Goal: Navigation & Orientation: Understand site structure

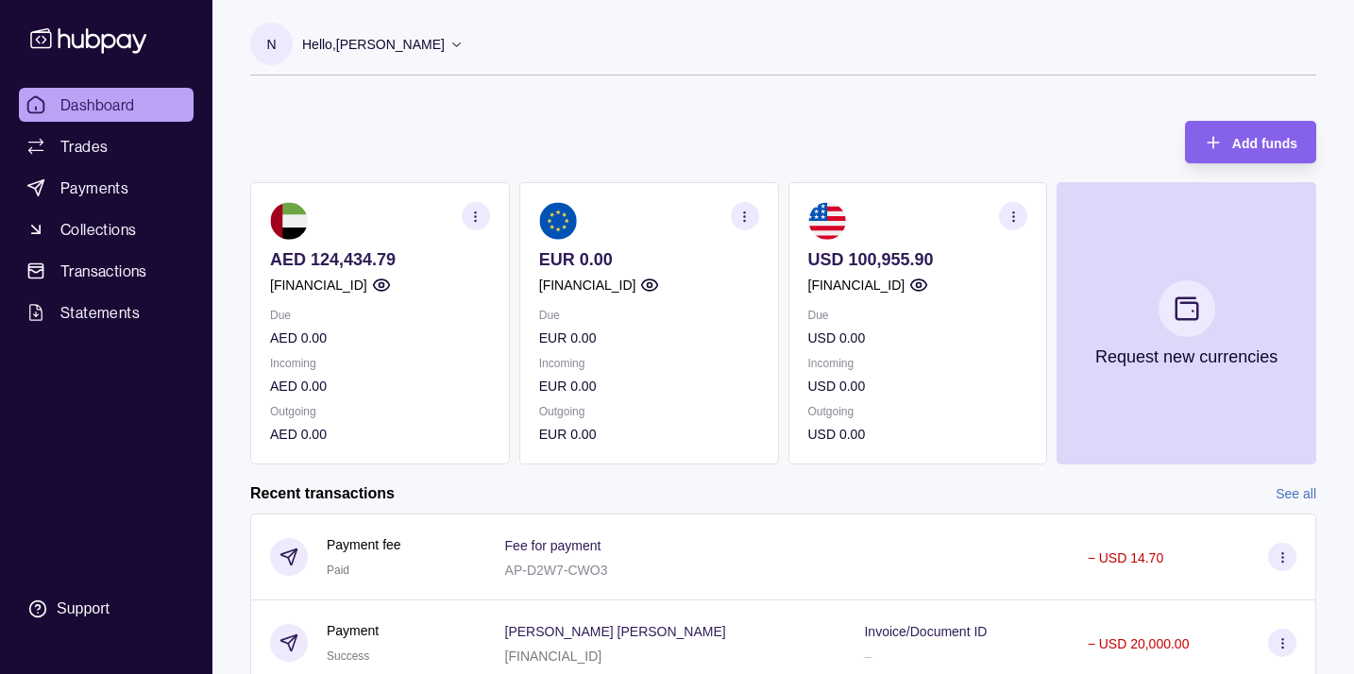
click at [924, 321] on p "Due" at bounding box center [918, 315] width 220 height 21
click at [1023, 222] on section "button" at bounding box center [1013, 216] width 28 height 28
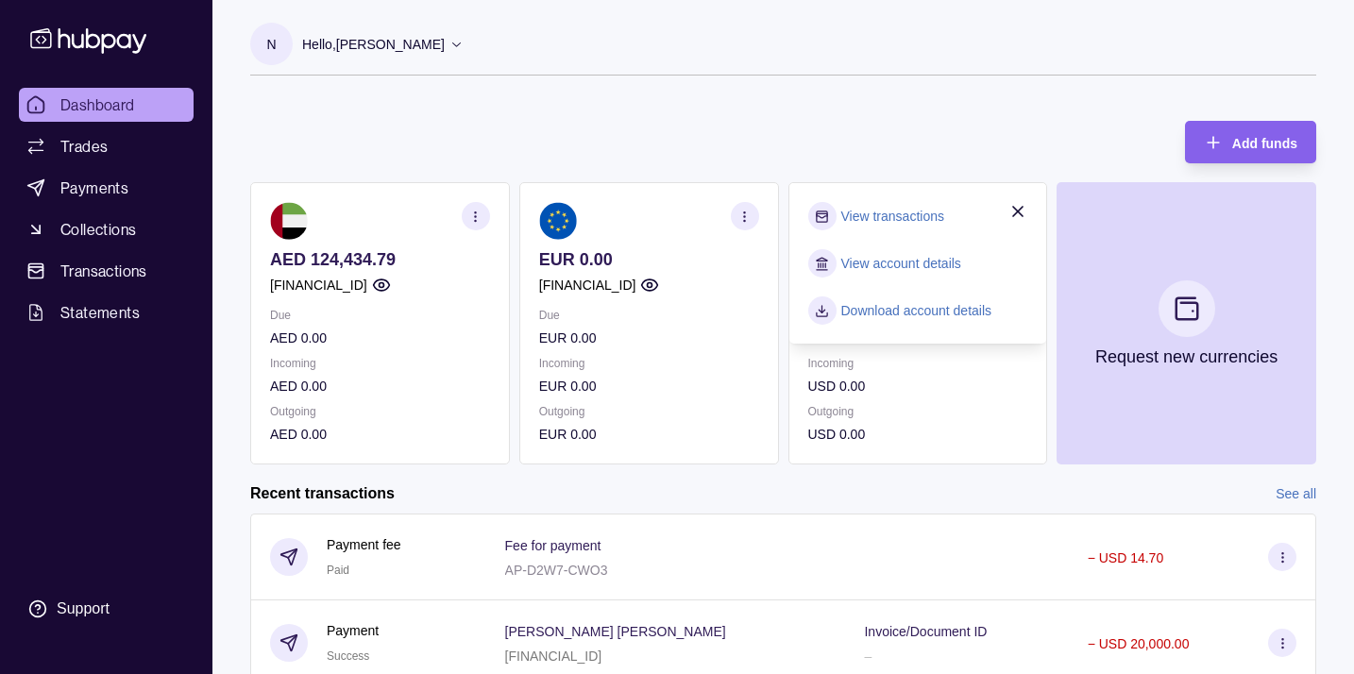
click at [934, 257] on link "View account details" at bounding box center [901, 263] width 120 height 21
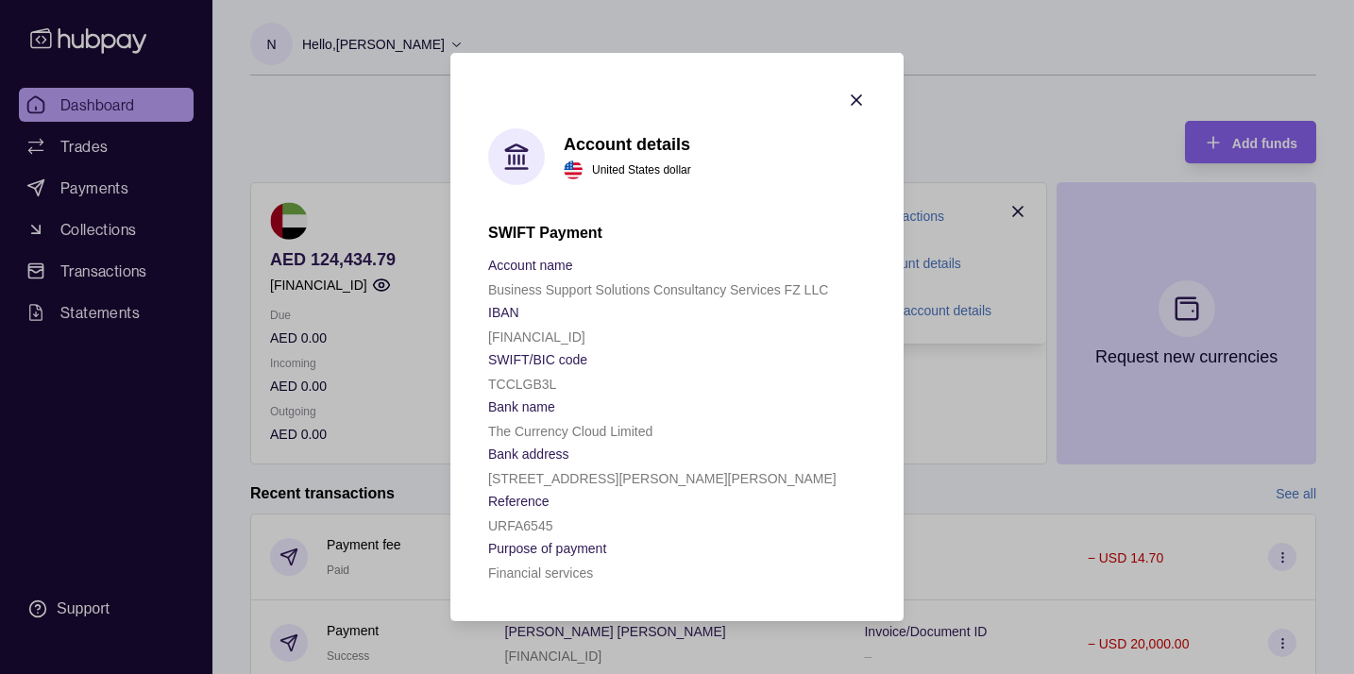
click at [854, 100] on icon "button" at bounding box center [856, 100] width 19 height 19
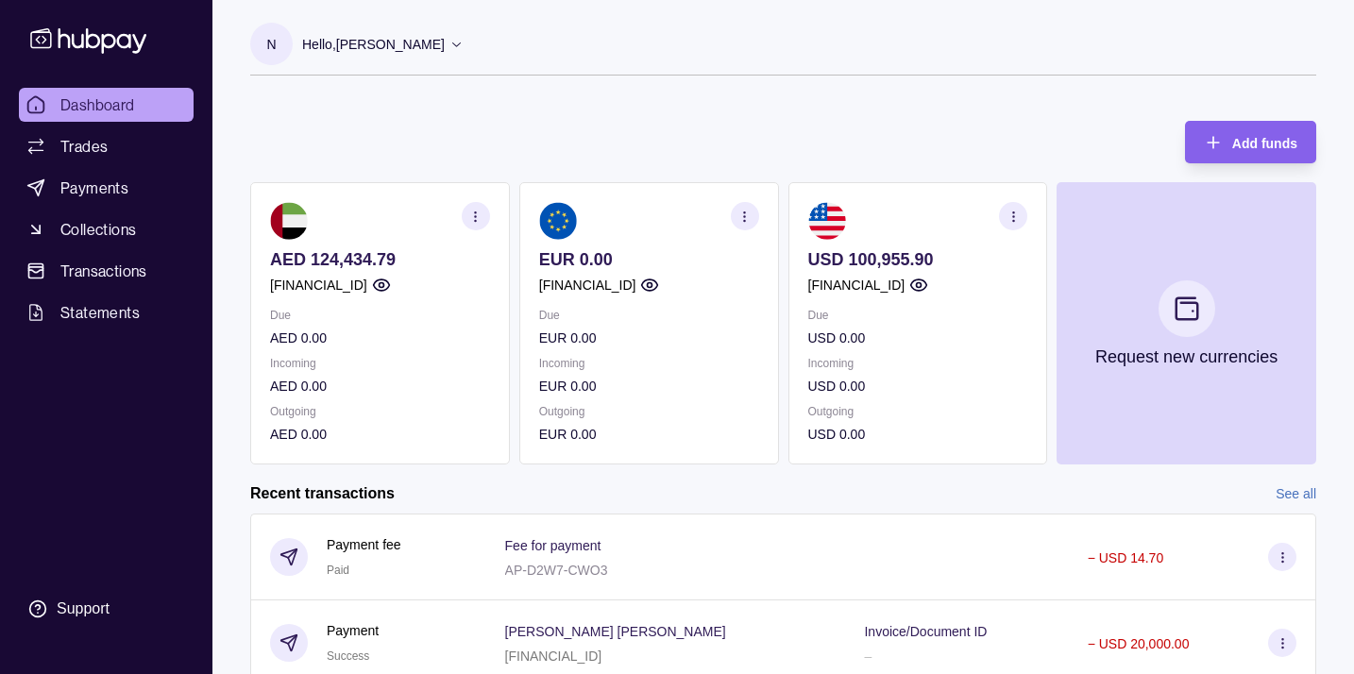
click at [1013, 212] on circle "button" at bounding box center [1013, 212] width 1 height 1
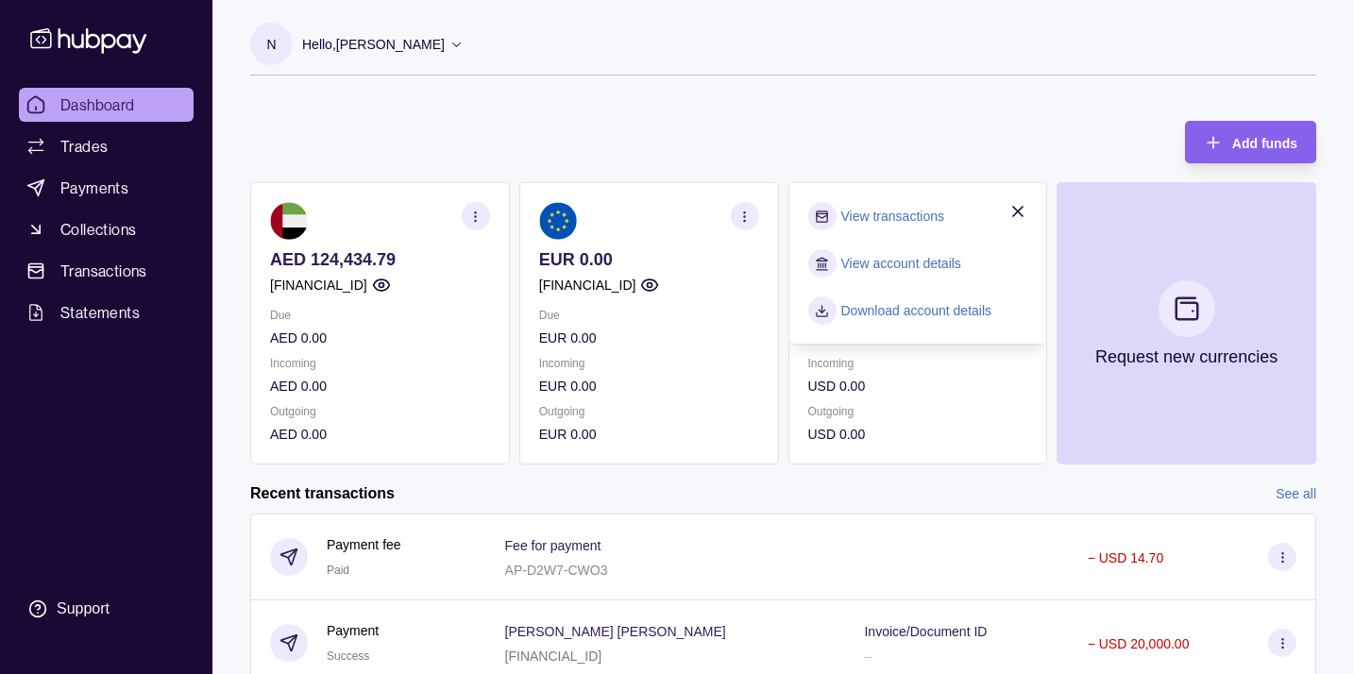
click at [923, 208] on link "View transactions" at bounding box center [892, 216] width 103 height 21
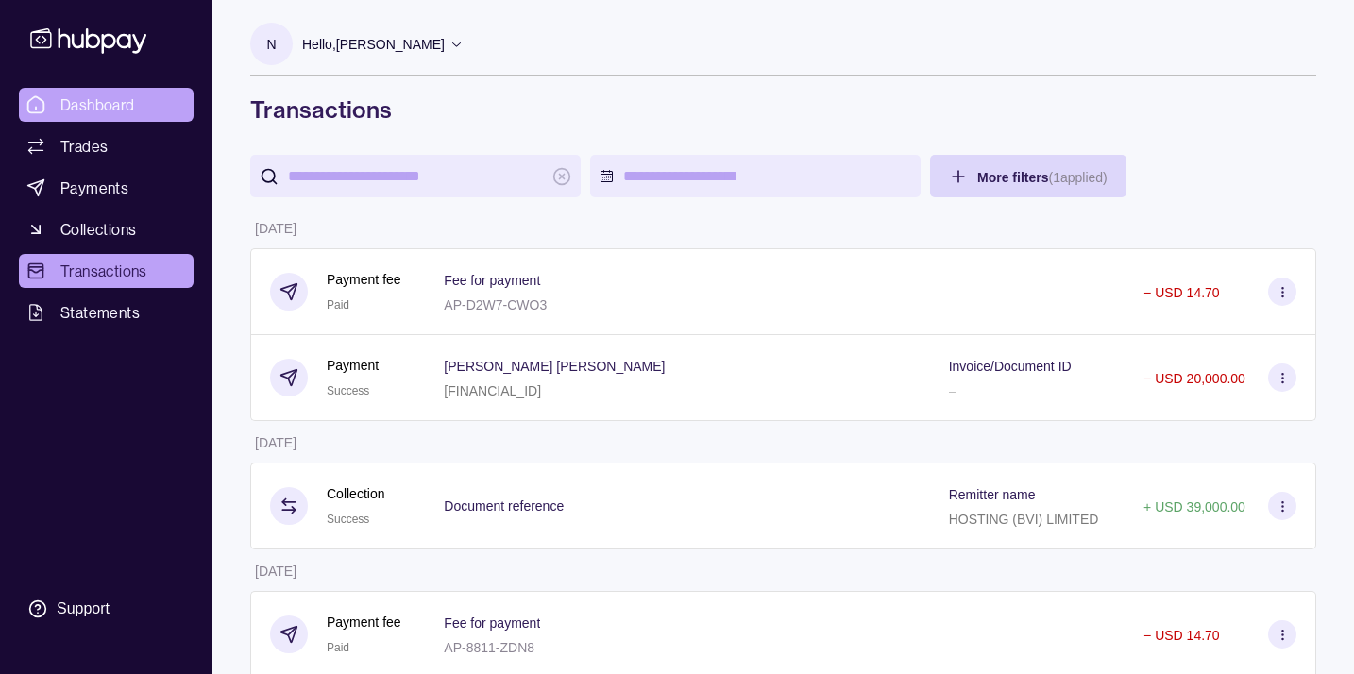
click at [105, 97] on span "Dashboard" at bounding box center [97, 104] width 75 height 23
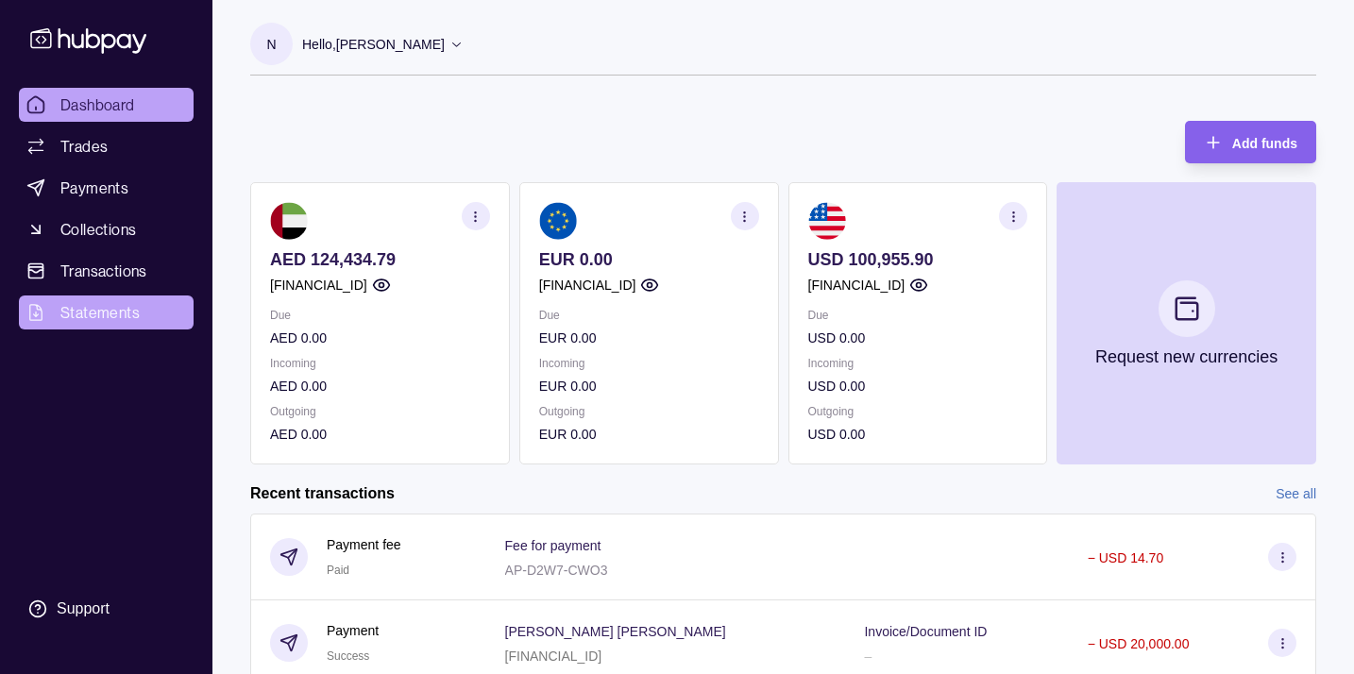
click at [110, 303] on span "Statements" at bounding box center [99, 312] width 79 height 23
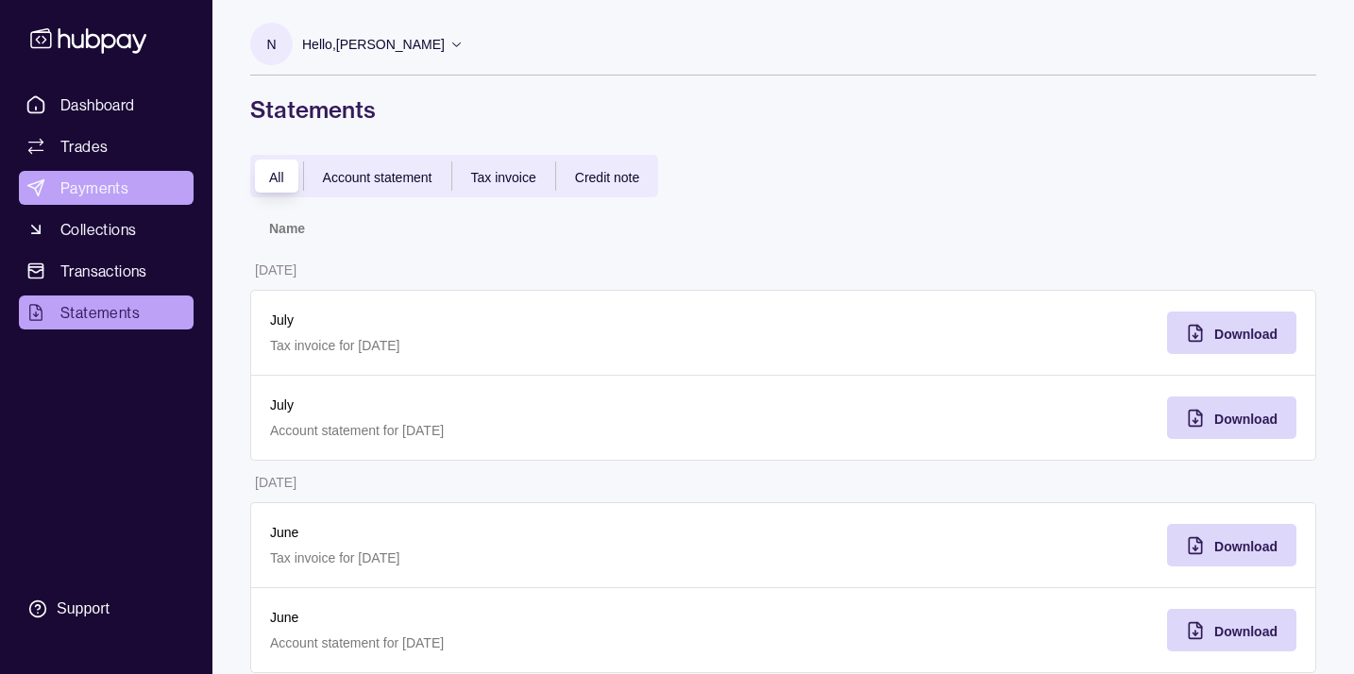
click at [60, 198] on span "Payments" at bounding box center [94, 188] width 68 height 23
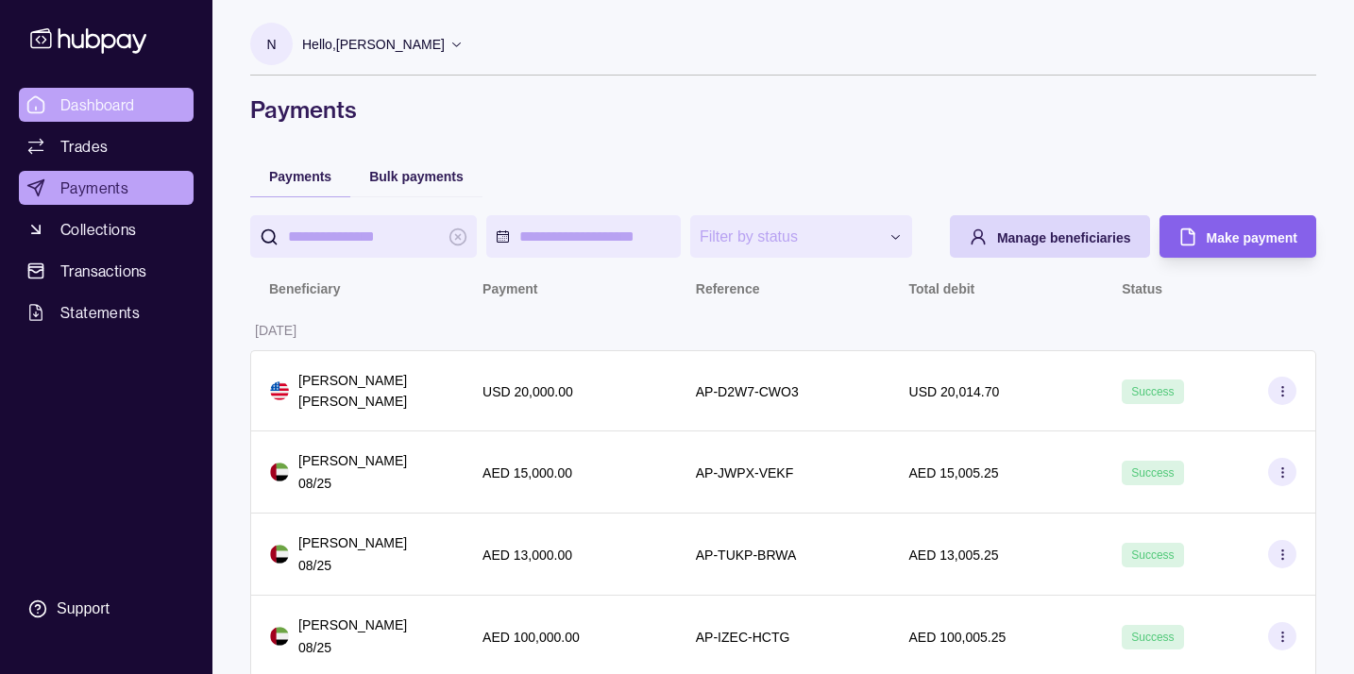
click at [80, 105] on span "Dashboard" at bounding box center [97, 104] width 75 height 23
